Goal: Task Accomplishment & Management: Use online tool/utility

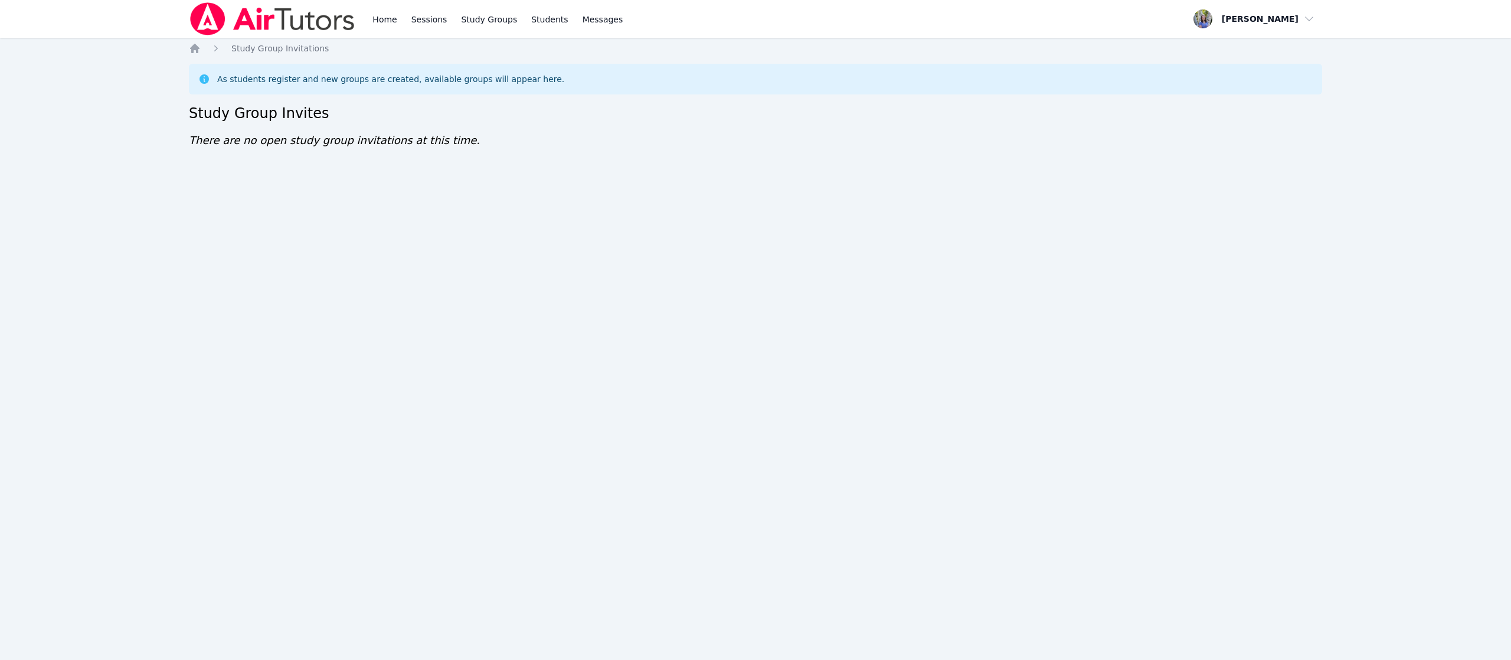
click at [381, 24] on link "Home" at bounding box center [384, 19] width 29 height 38
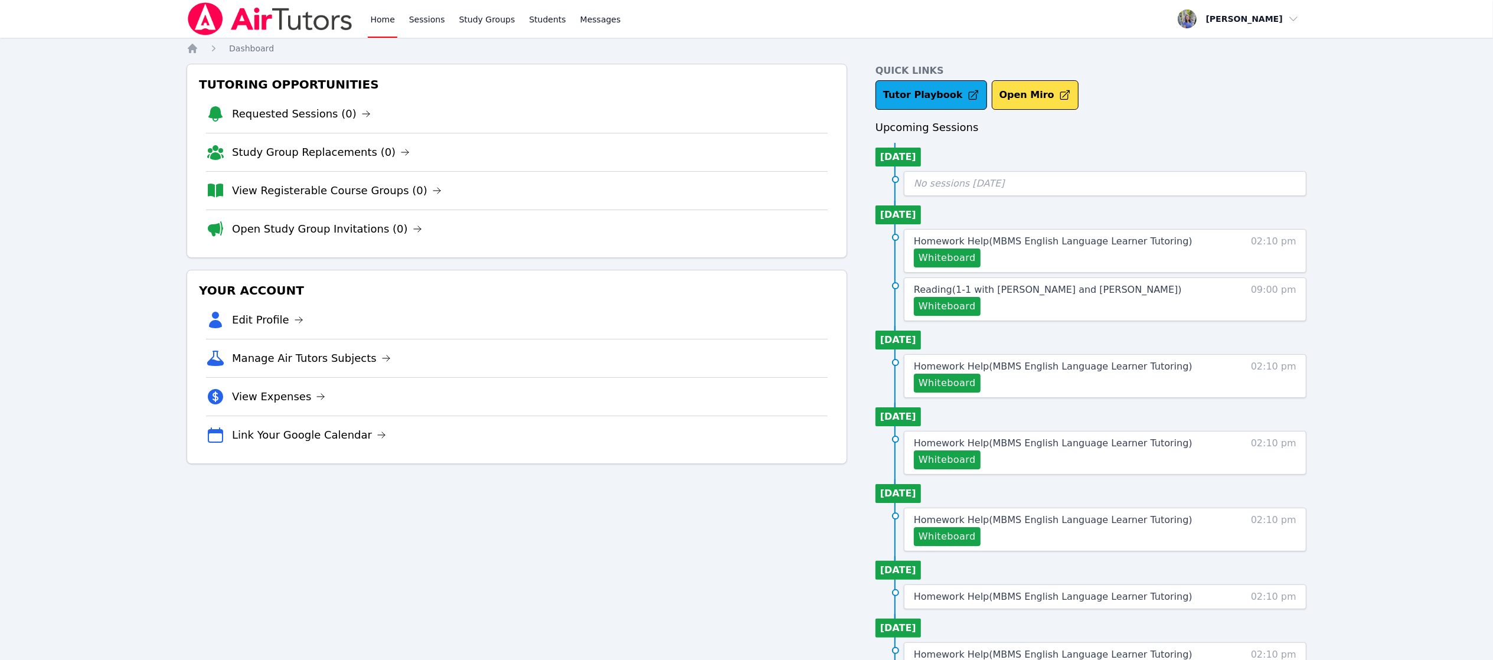
click at [1042, 240] on span "Homework Help ( MBMS English Language Learner Tutoring )" at bounding box center [1053, 241] width 279 height 11
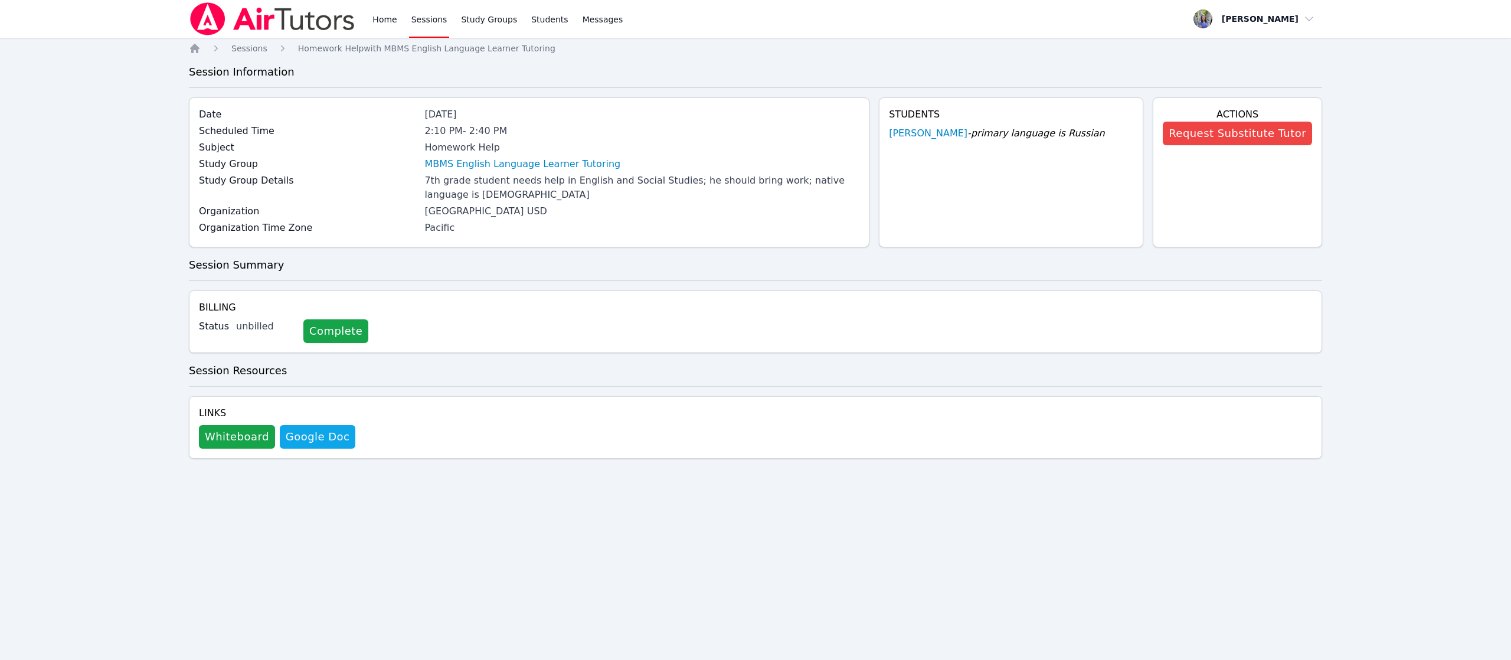
click at [208, 443] on button "Whiteboard" at bounding box center [237, 437] width 76 height 24
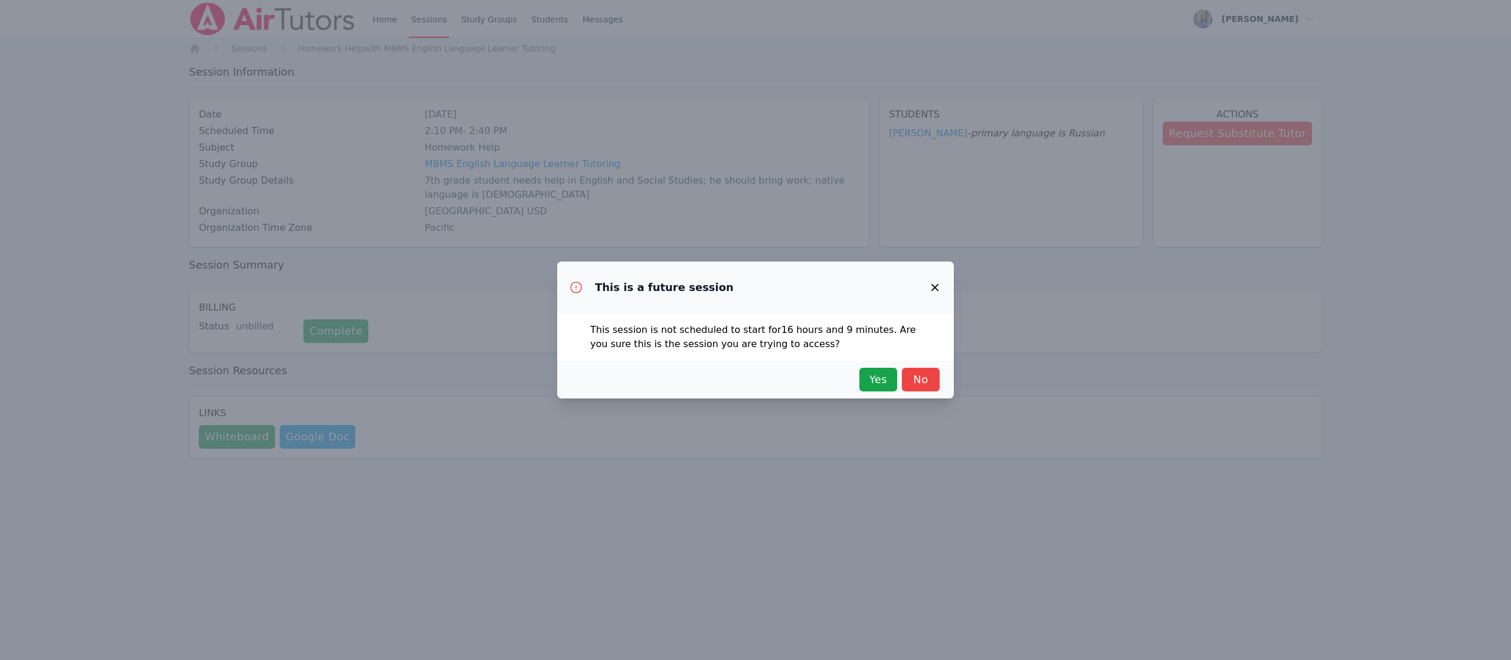
click at [887, 386] on span "Yes" at bounding box center [878, 379] width 26 height 17
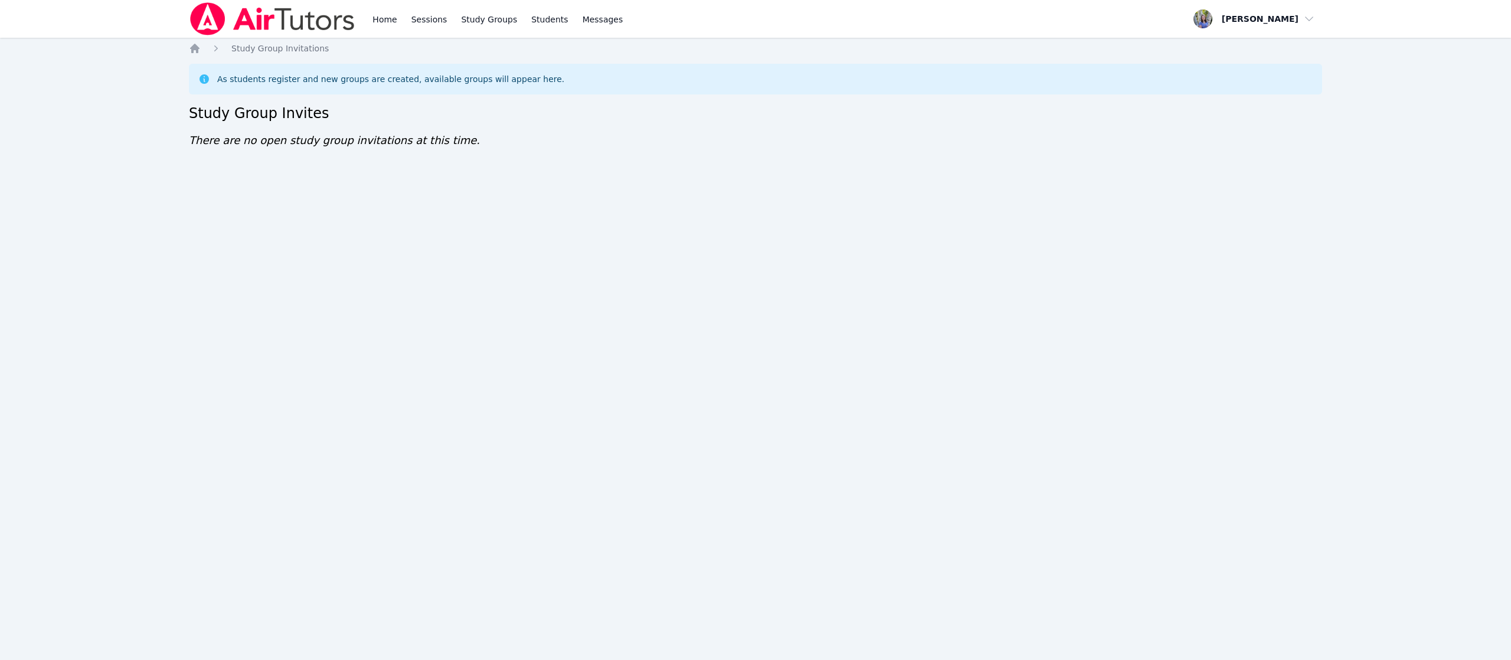
click at [374, 25] on link "Home" at bounding box center [384, 19] width 29 height 38
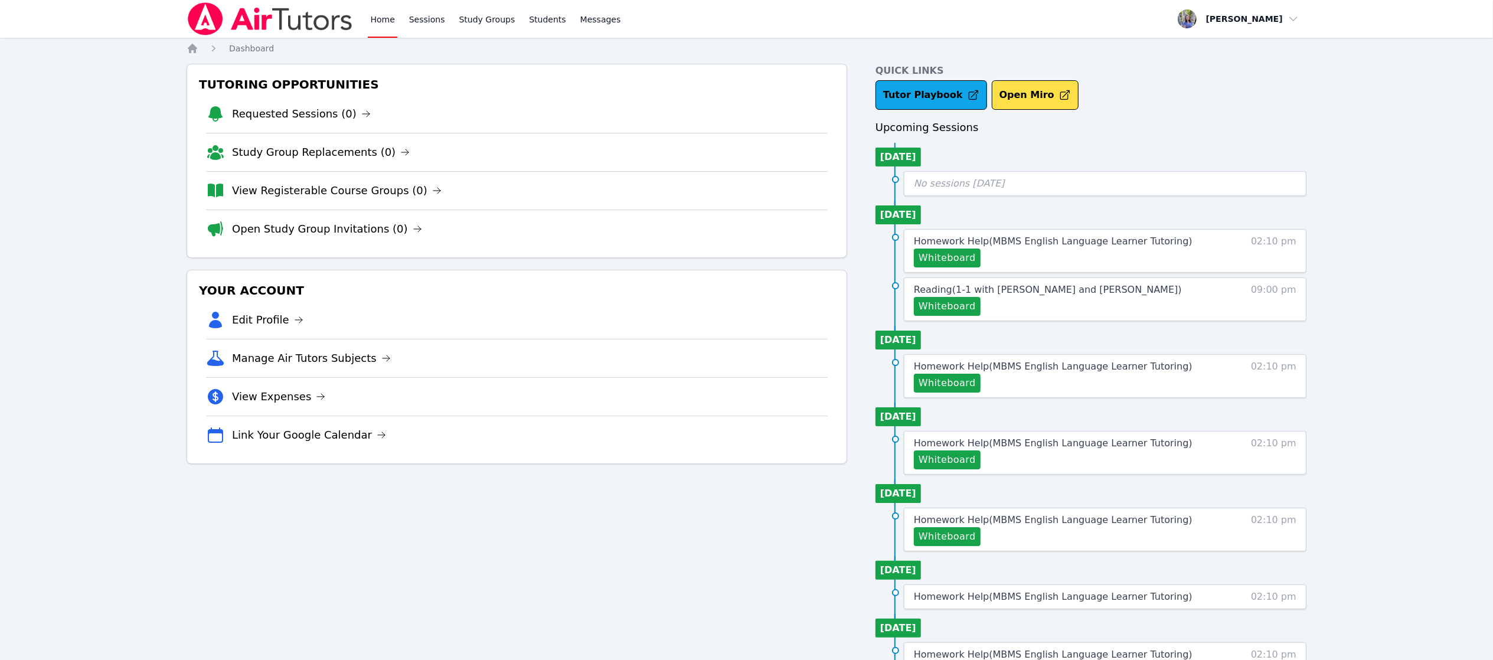
click at [992, 295] on span "Reading ( 1-1 with Marko Bilonozhko and Tracie Hymer )" at bounding box center [1048, 289] width 268 height 11
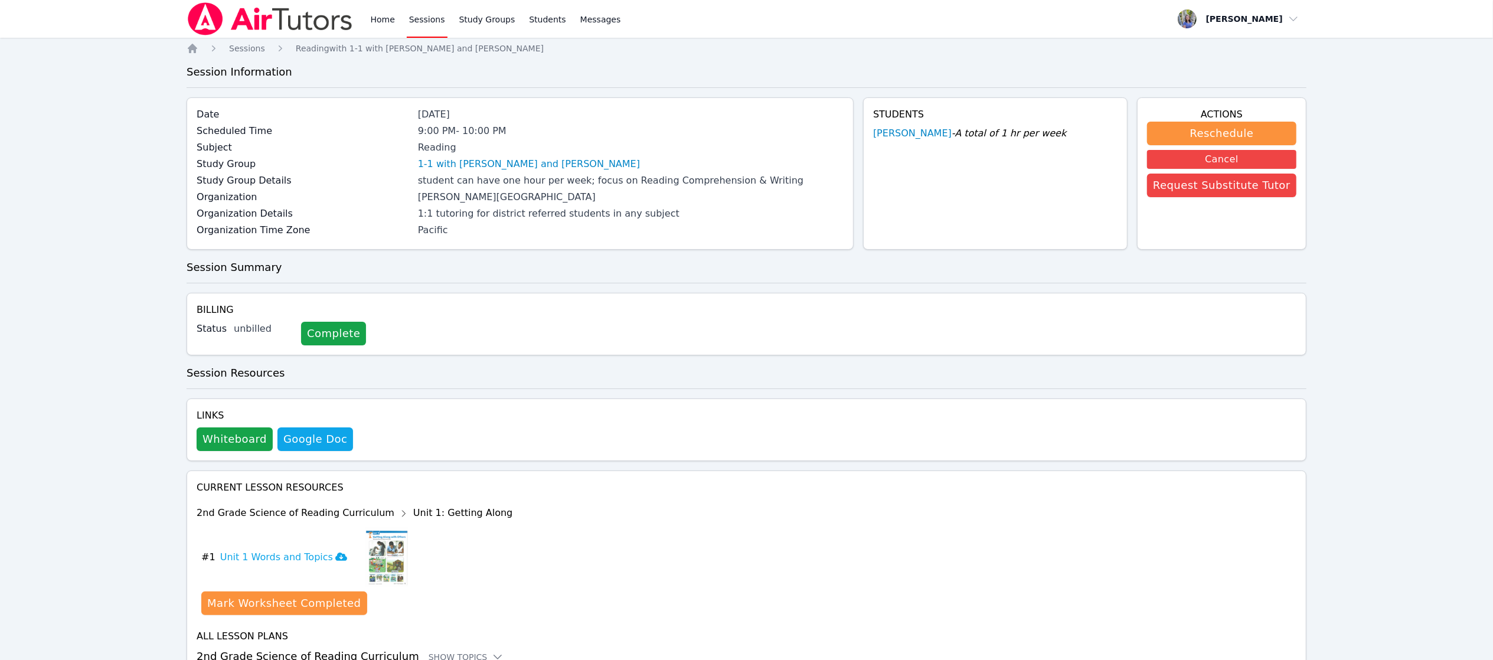
scroll to position [61, 0]
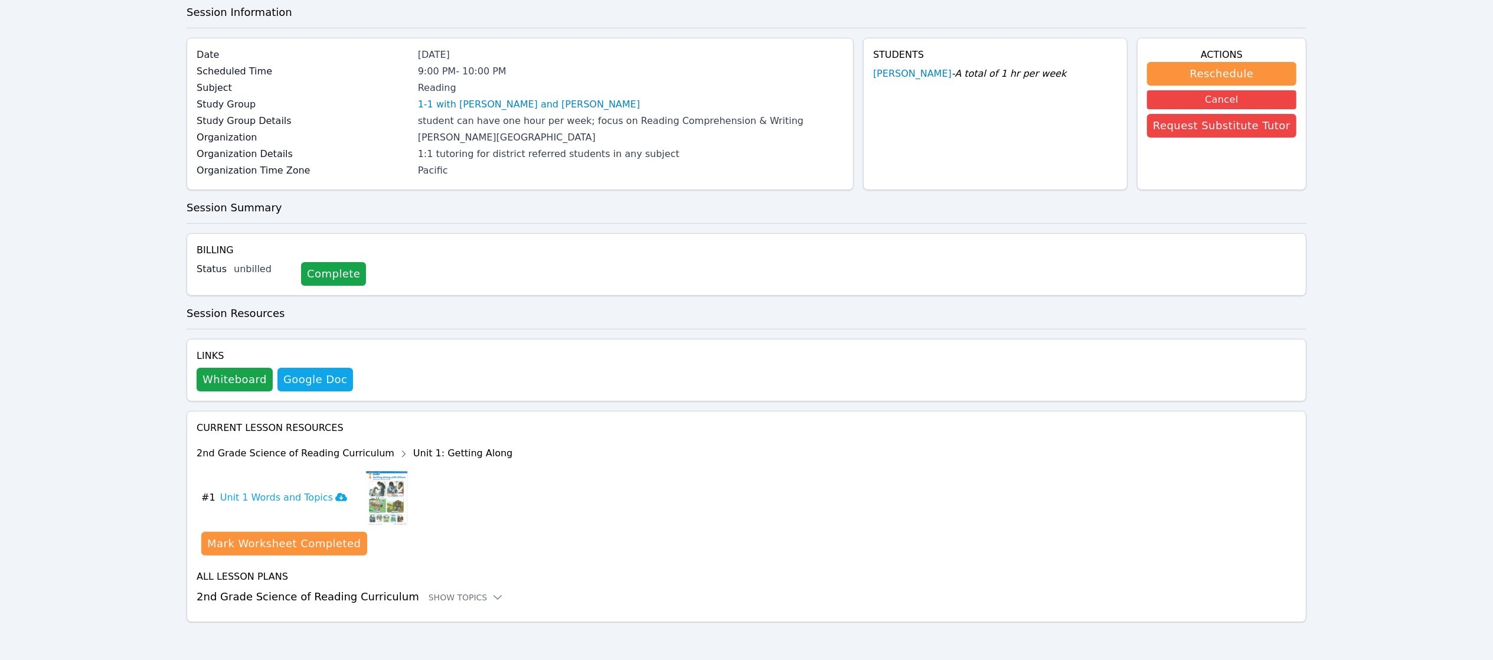
click at [936, 77] on link "Marko Bilonozhko" at bounding box center [912, 74] width 79 height 14
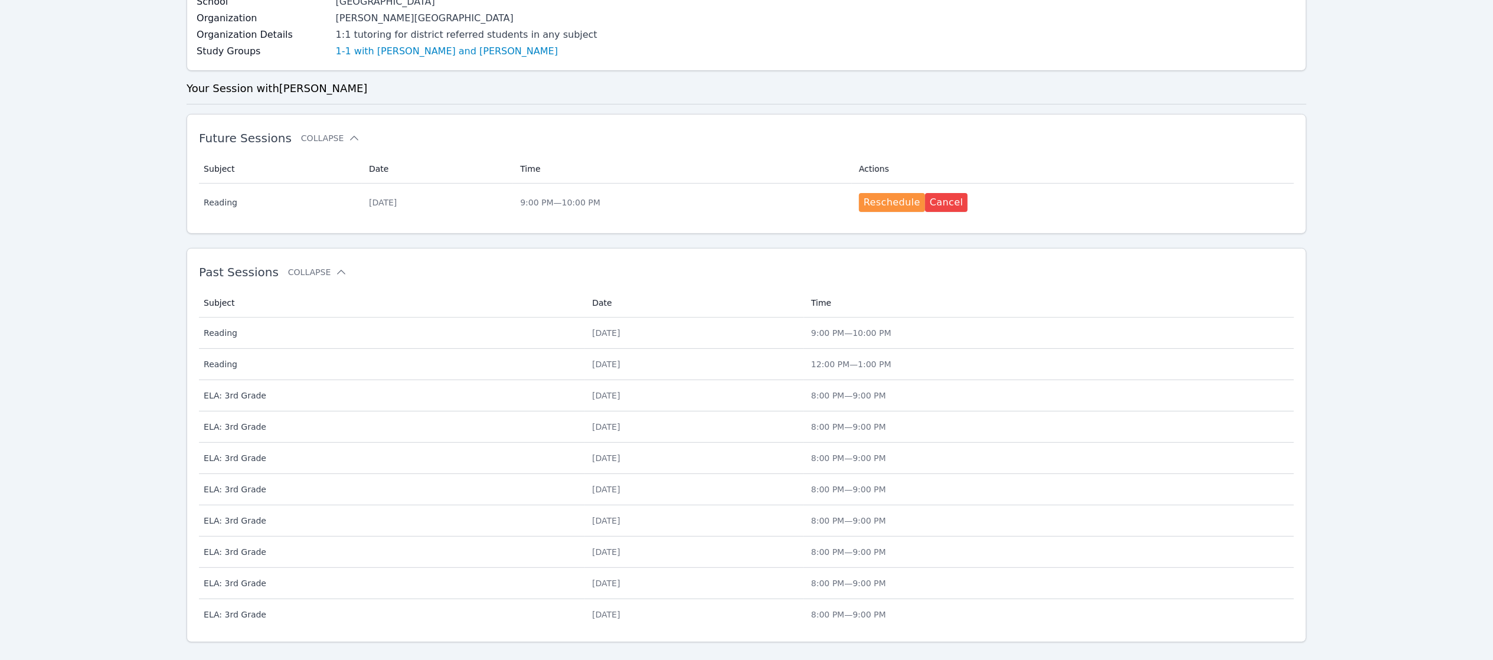
scroll to position [264, 0]
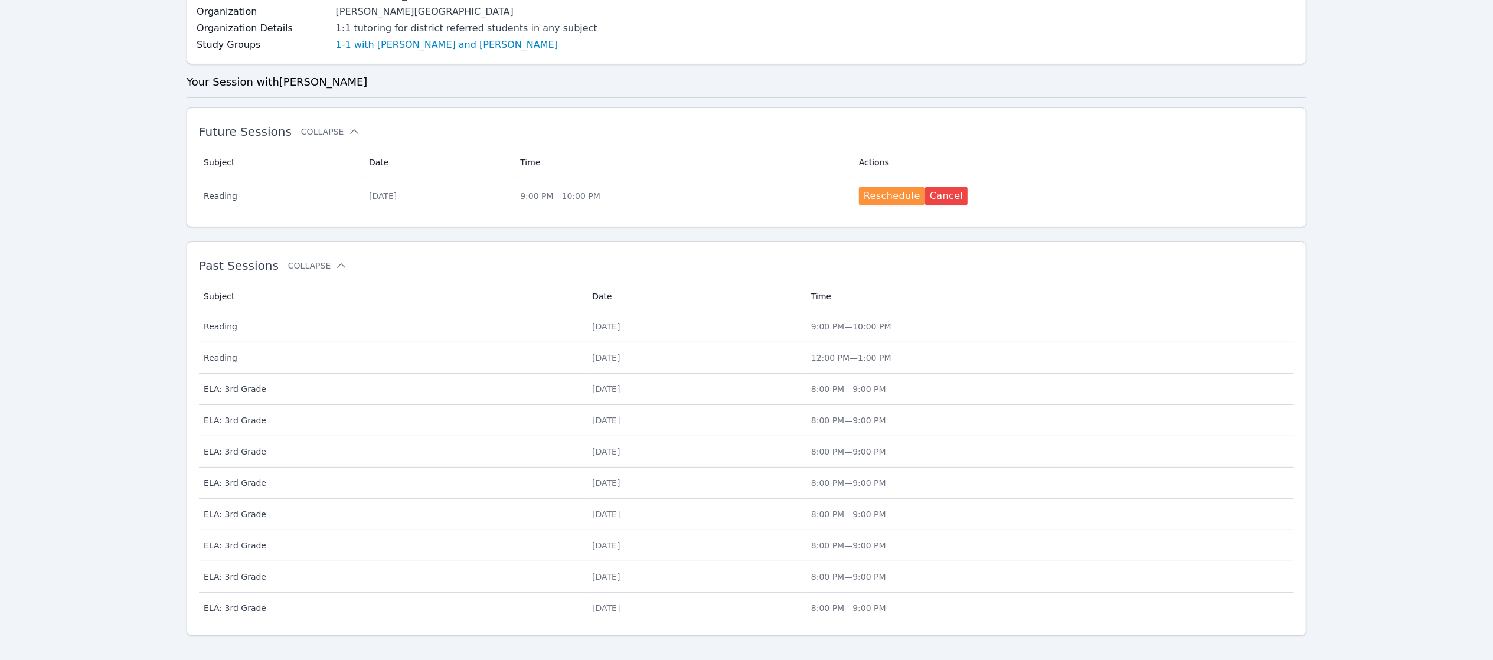
click at [248, 329] on span "Reading" at bounding box center [391, 327] width 374 height 12
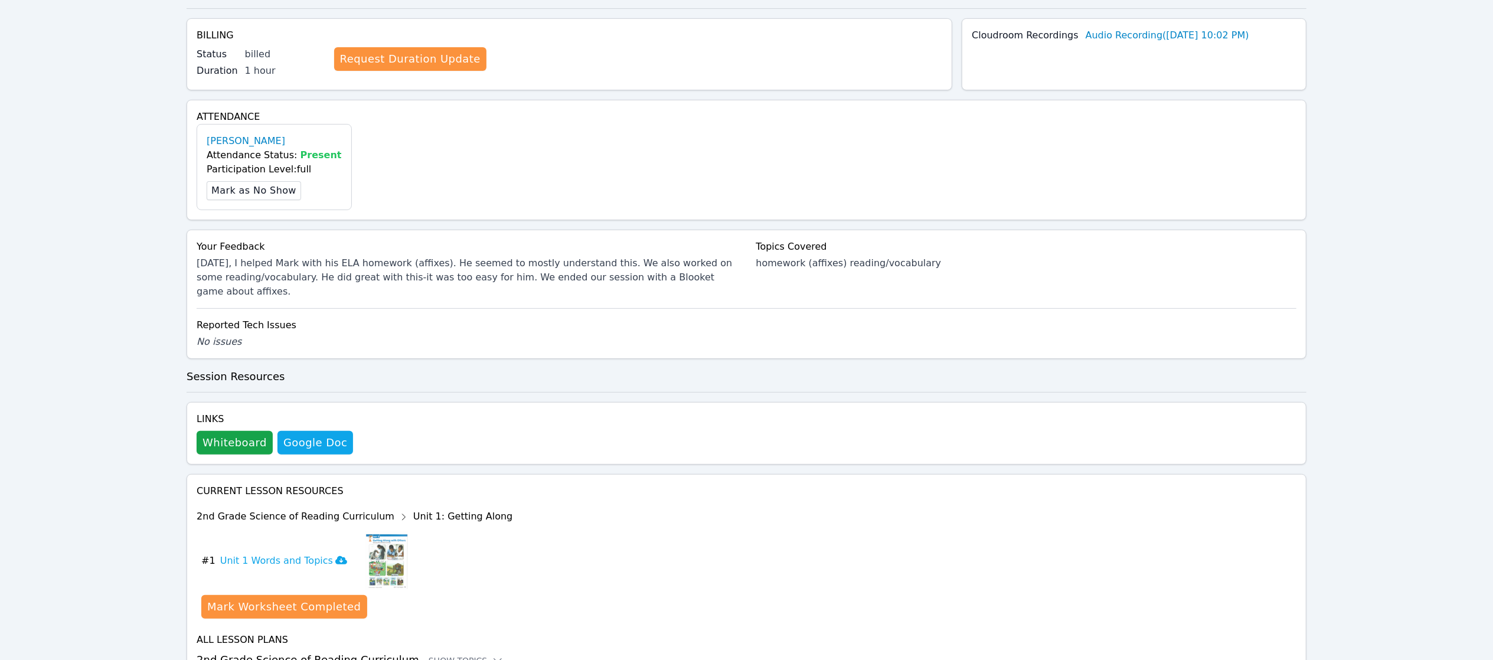
scroll to position [275, 0]
click at [225, 436] on button "Whiteboard" at bounding box center [235, 442] width 76 height 24
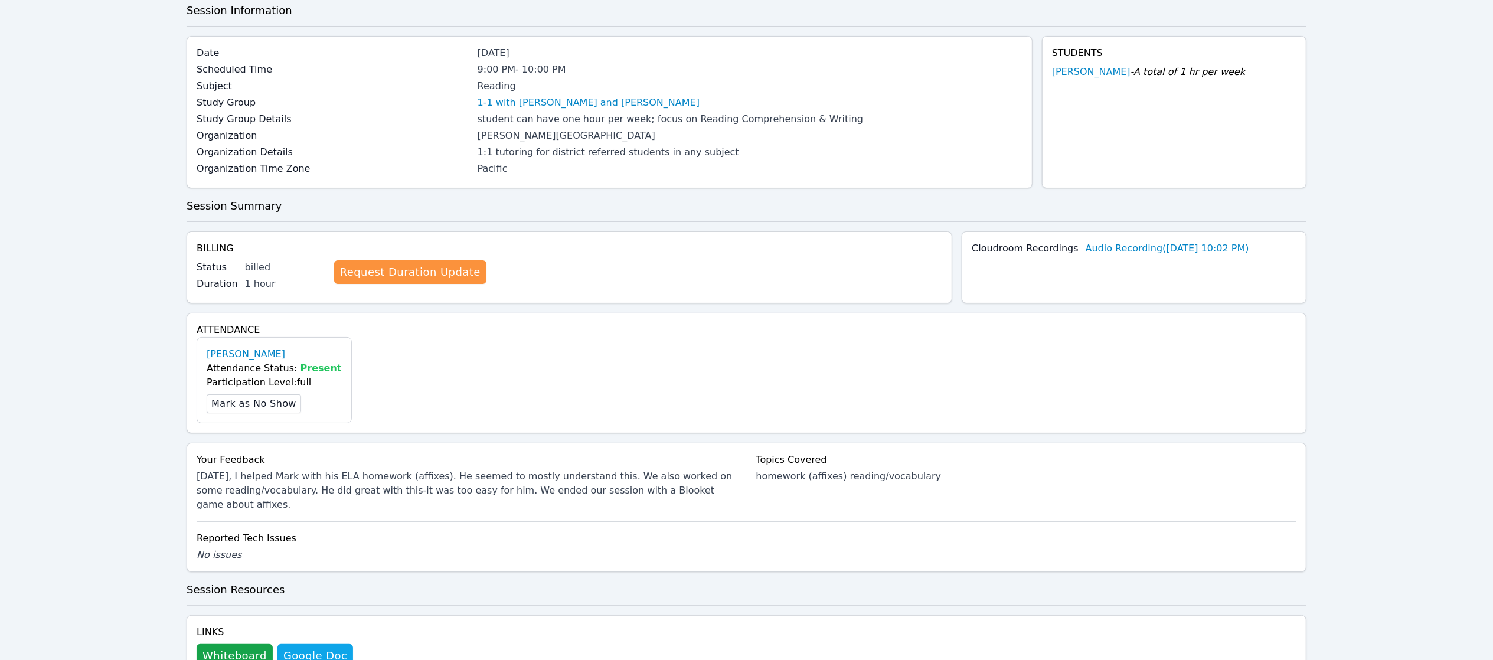
scroll to position [15, 0]
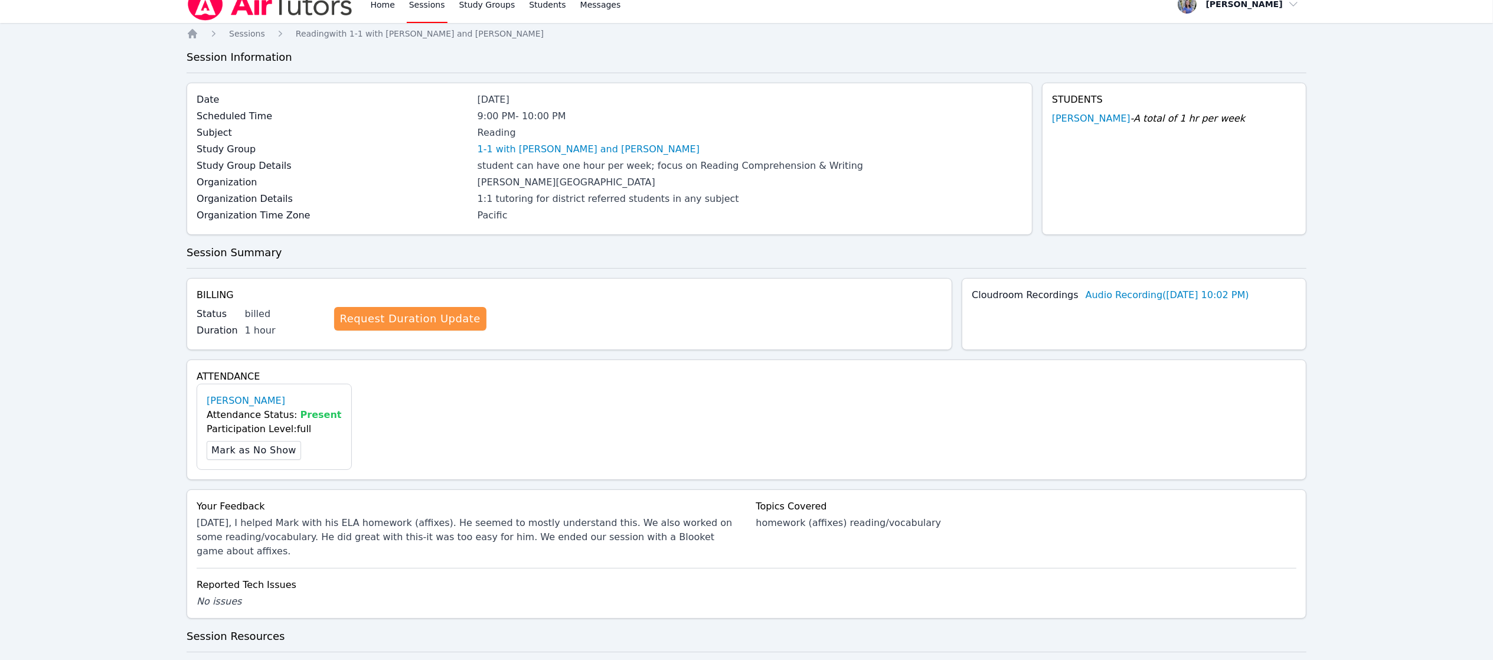
click at [1106, 120] on link "Marko Bilonozhko" at bounding box center [1091, 119] width 79 height 14
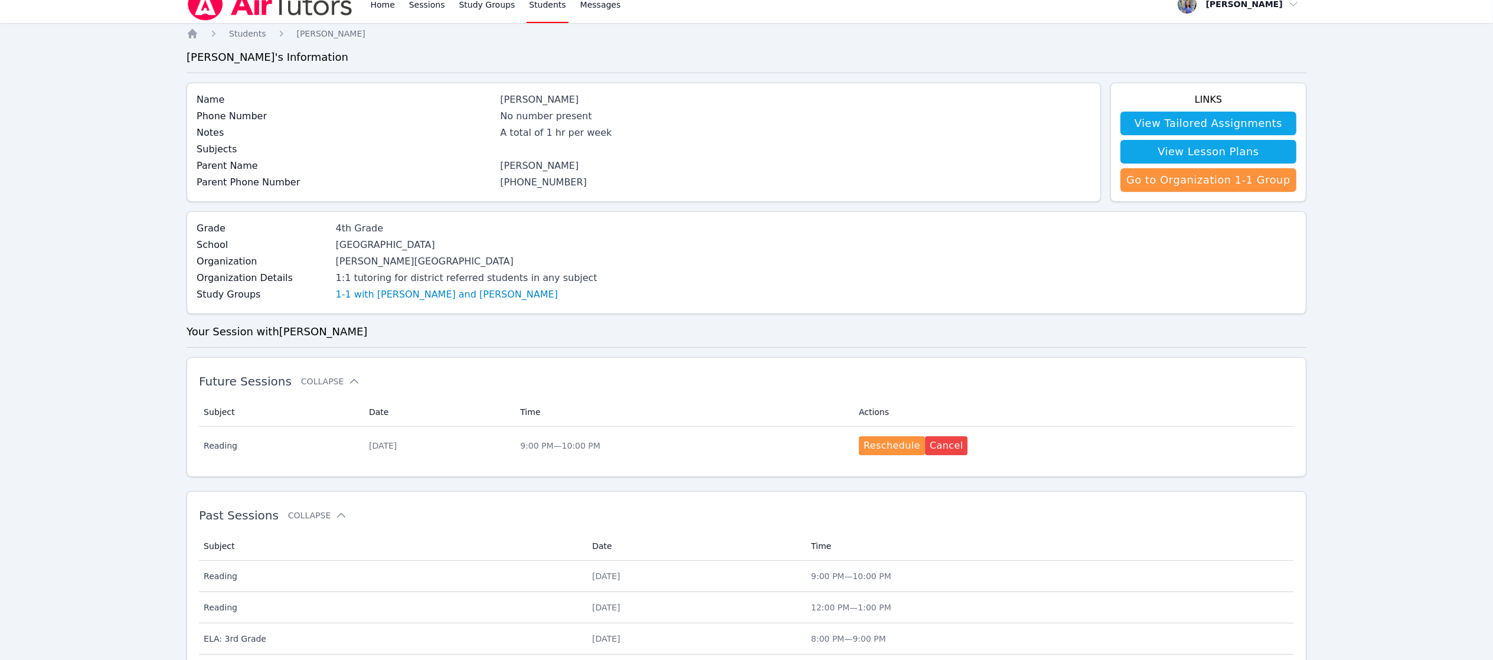
click at [513, 459] on td "Date Thu Sep 4" at bounding box center [437, 446] width 151 height 38
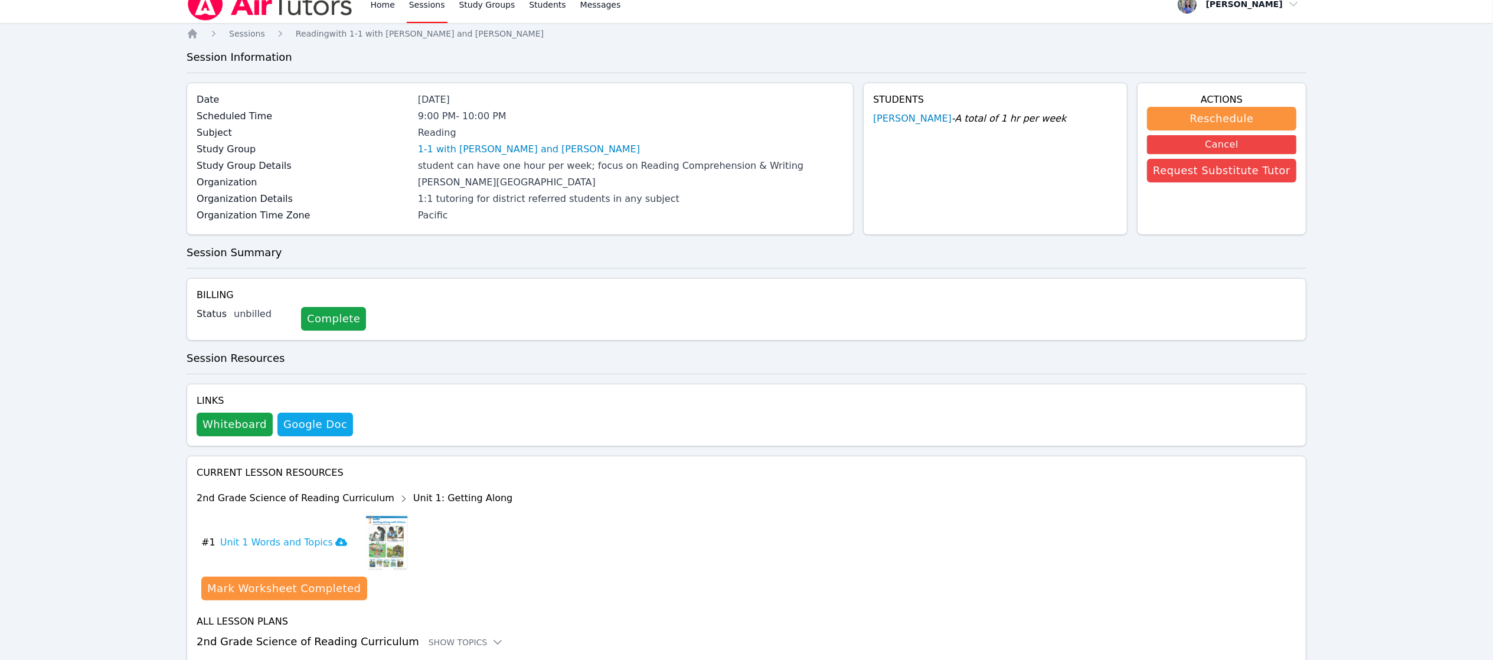
click at [250, 434] on button "Whiteboard" at bounding box center [235, 425] width 76 height 24
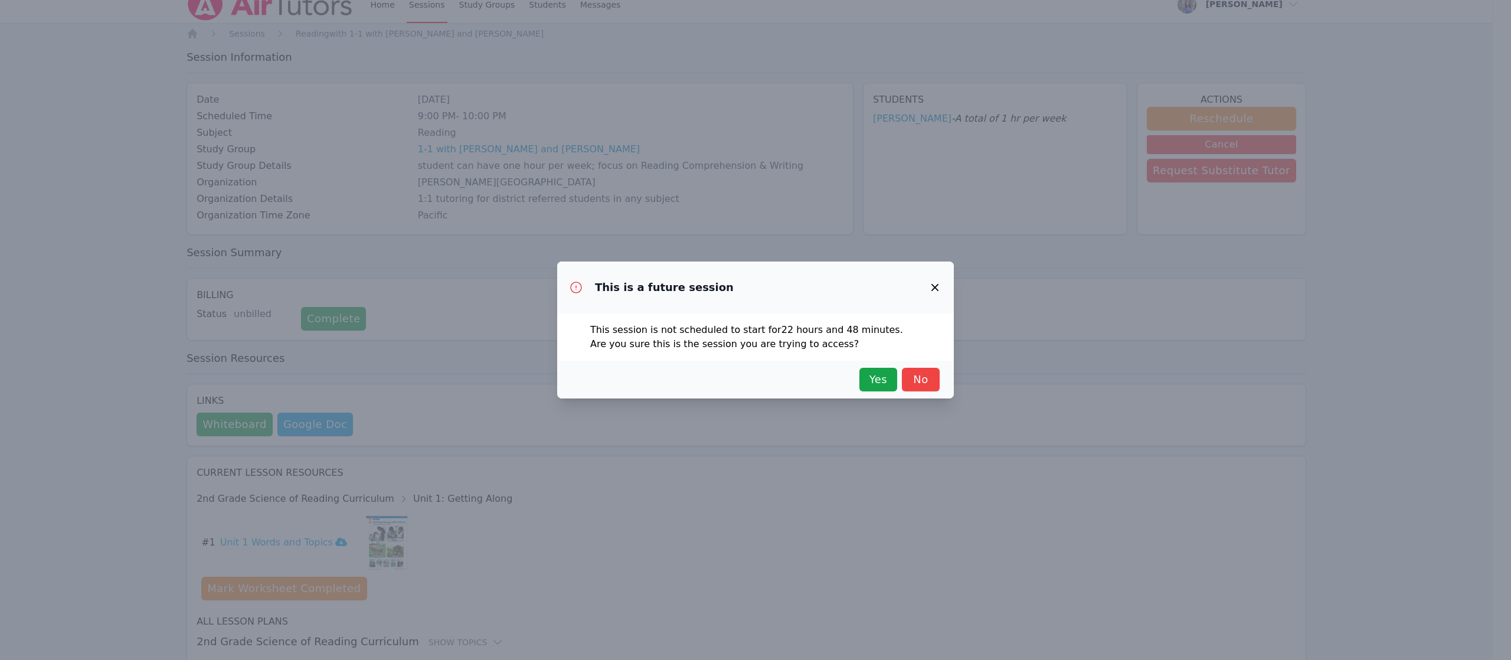
click at [871, 378] on span "Yes" at bounding box center [878, 379] width 26 height 17
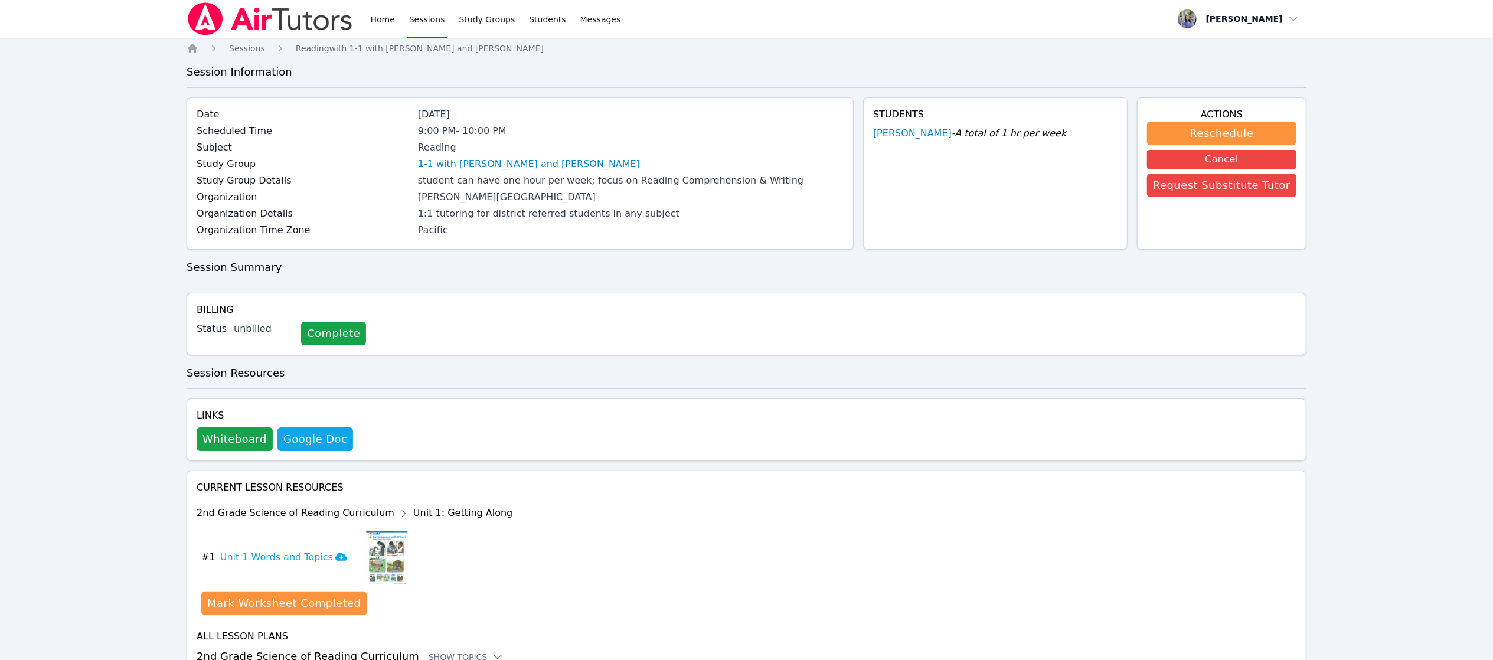
click at [378, 15] on link "Home" at bounding box center [382, 19] width 29 height 38
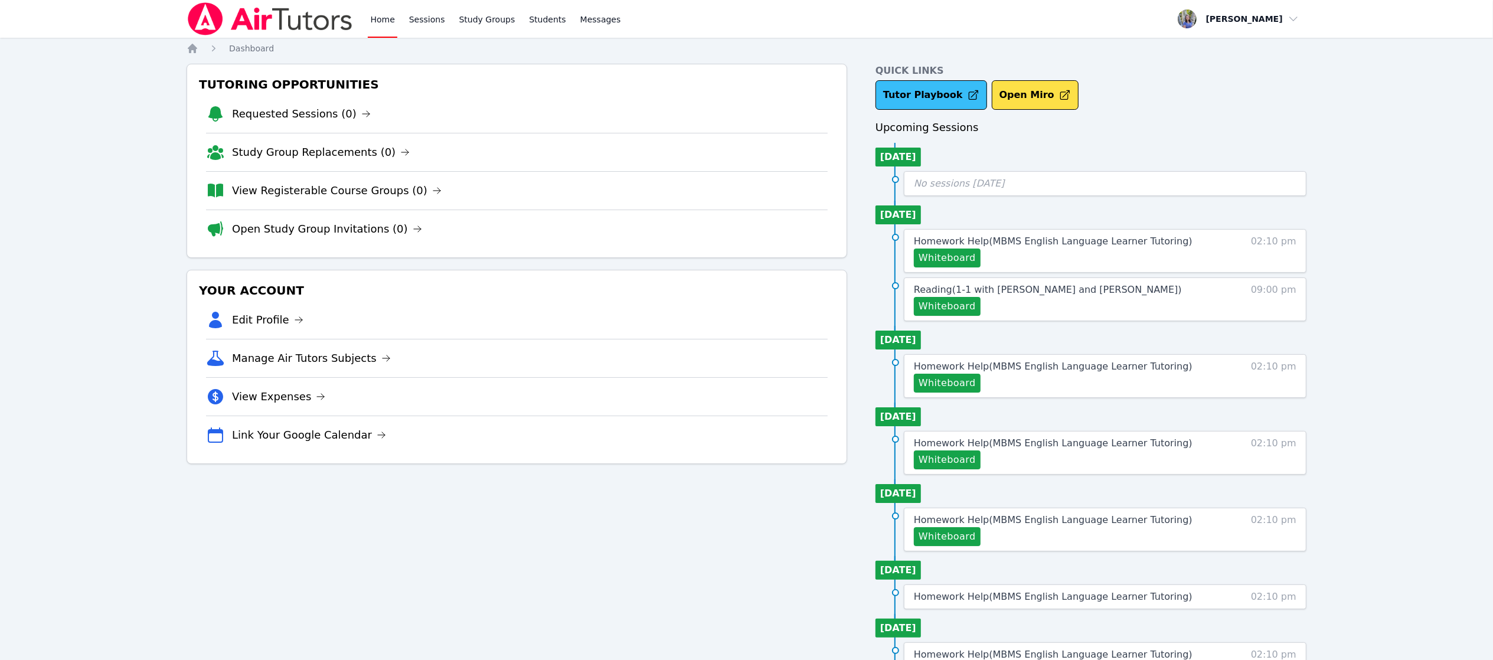
click at [897, 89] on link "Tutor Playbook" at bounding box center [931, 95] width 112 height 30
